Goal: Transaction & Acquisition: Book appointment/travel/reservation

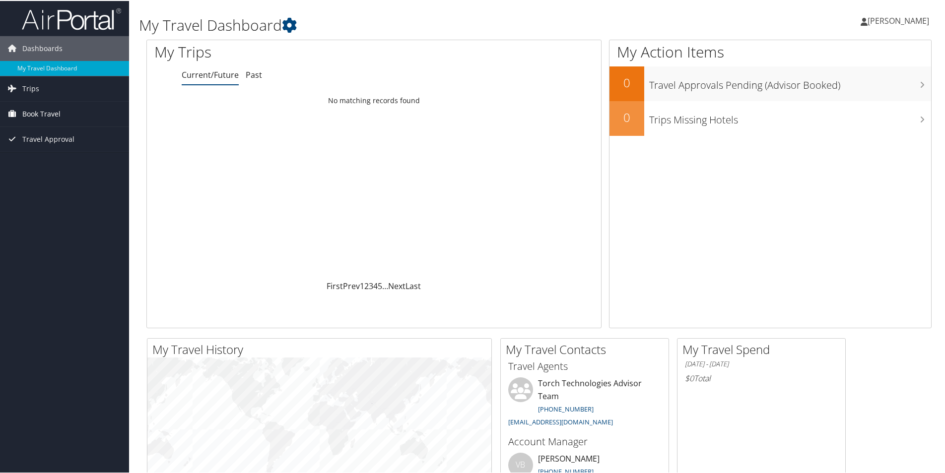
click at [36, 113] on span "Book Travel" at bounding box center [41, 113] width 38 height 25
click at [39, 158] on link "Book/Manage Online Trips" at bounding box center [64, 162] width 129 height 15
